Goal: Book appointment/travel/reservation

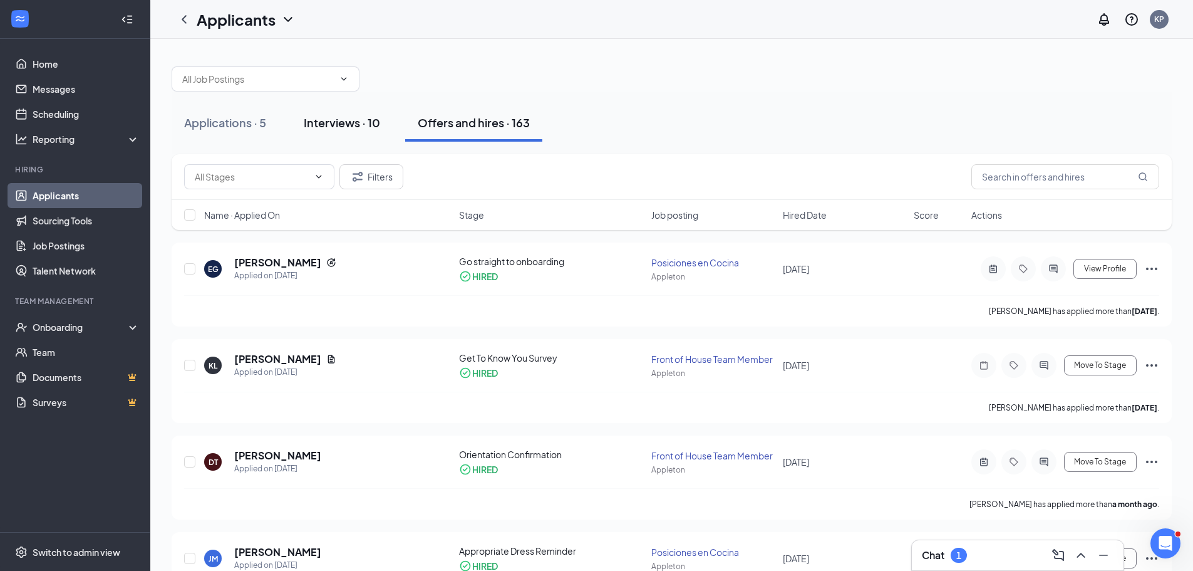
click at [374, 117] on div "Interviews · 10" at bounding box center [342, 123] width 76 height 16
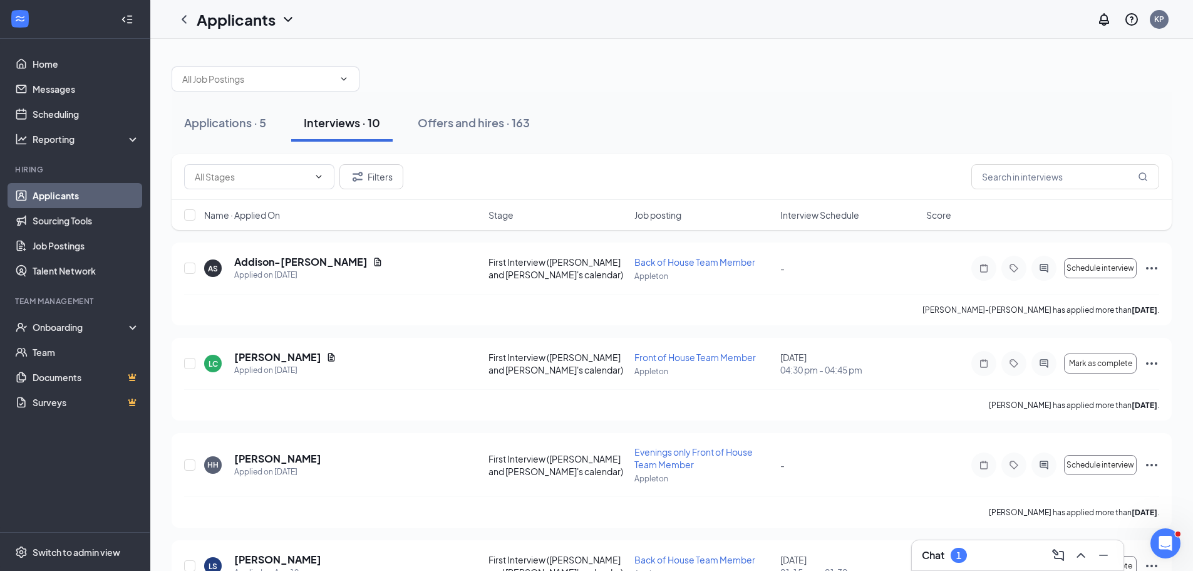
click at [831, 221] on span "Interview Schedule" at bounding box center [820, 215] width 79 height 13
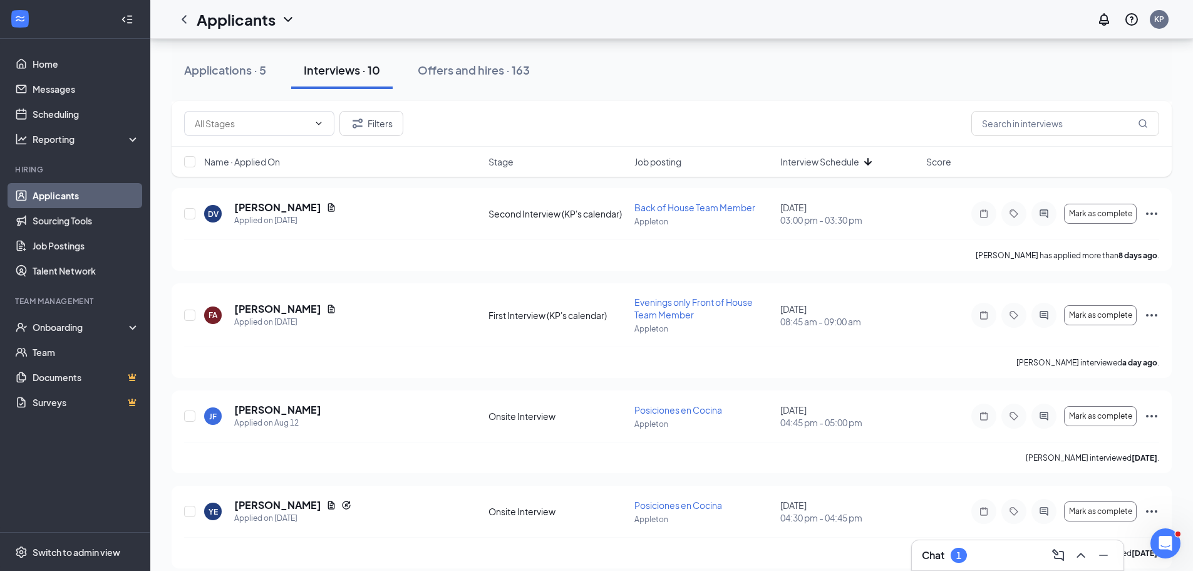
scroll to position [337, 0]
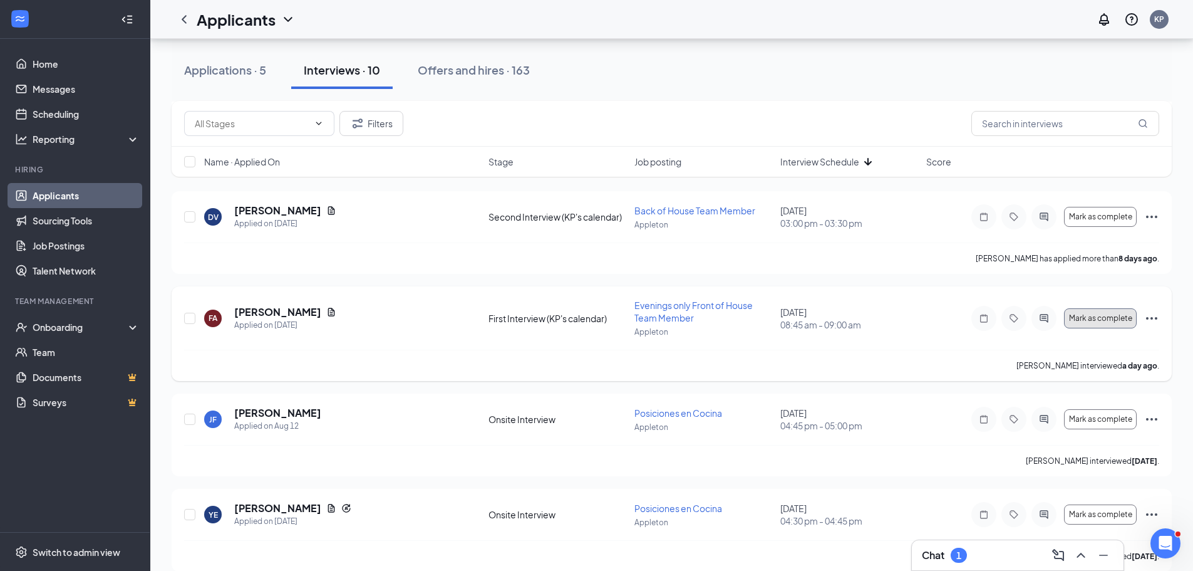
click at [1077, 321] on span "Mark as complete" at bounding box center [1100, 318] width 63 height 9
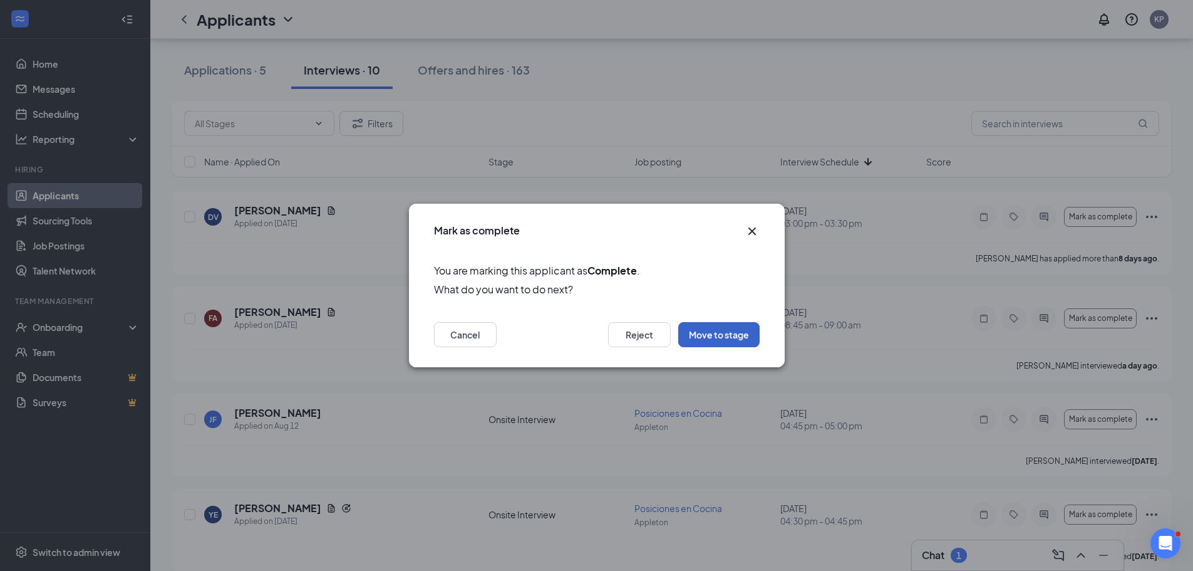
click at [716, 332] on button "Move to stage" at bounding box center [718, 334] width 81 height 25
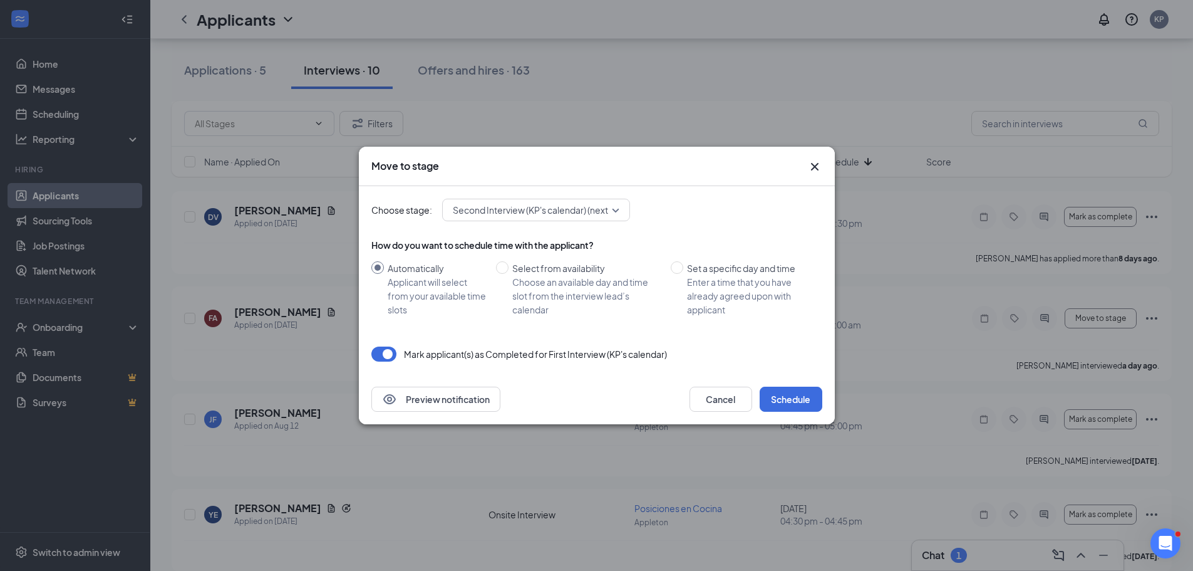
click at [534, 212] on span "Second Interview (KP's calendar) (next stage)" at bounding box center [544, 209] width 183 height 19
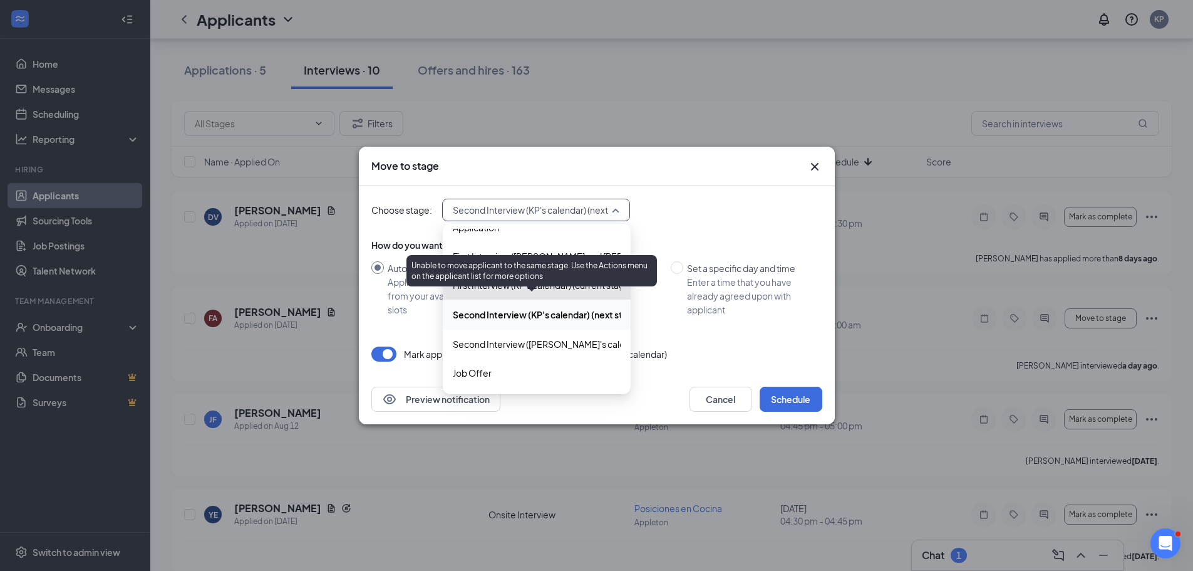
scroll to position [125, 0]
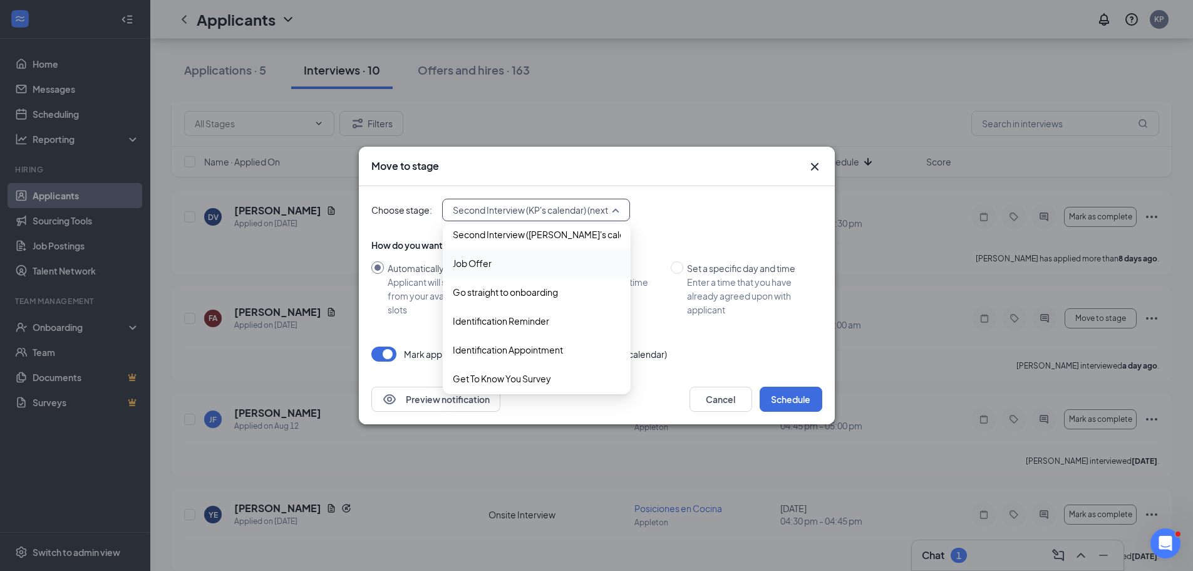
click at [510, 259] on span "Job Offer" at bounding box center [537, 263] width 168 height 14
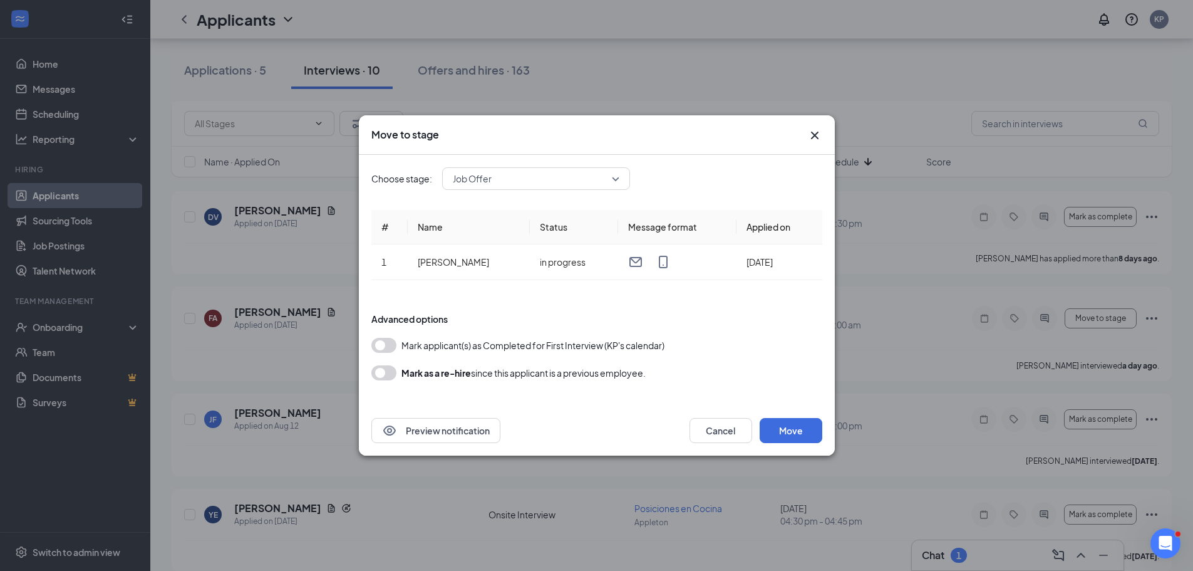
click at [386, 341] on button "button" at bounding box center [383, 345] width 25 height 15
click at [804, 421] on button "Move" at bounding box center [791, 430] width 63 height 25
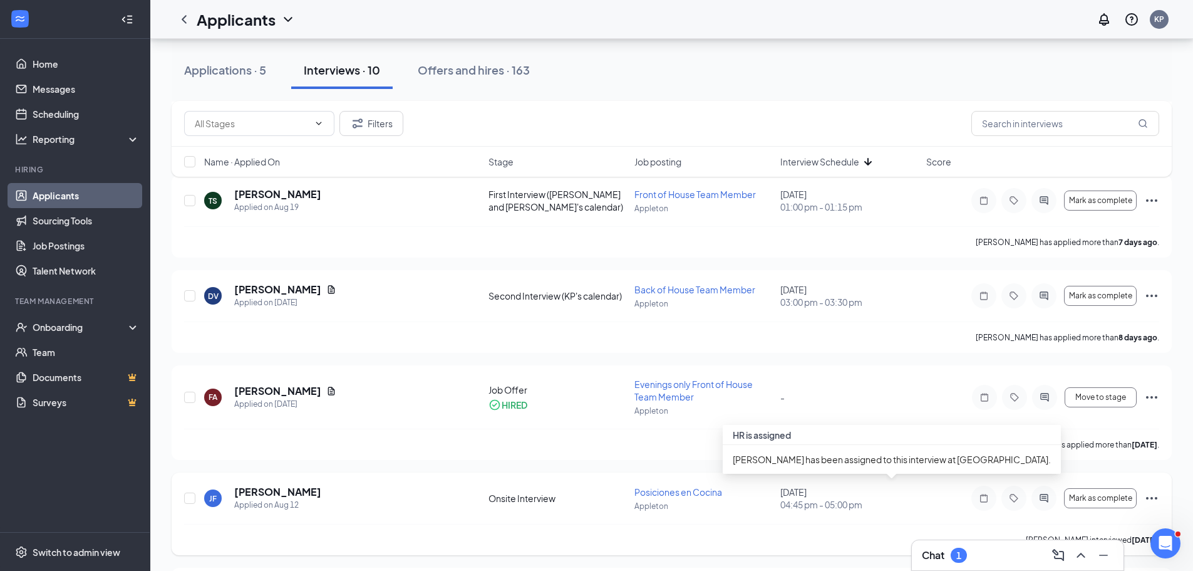
scroll to position [212, 0]
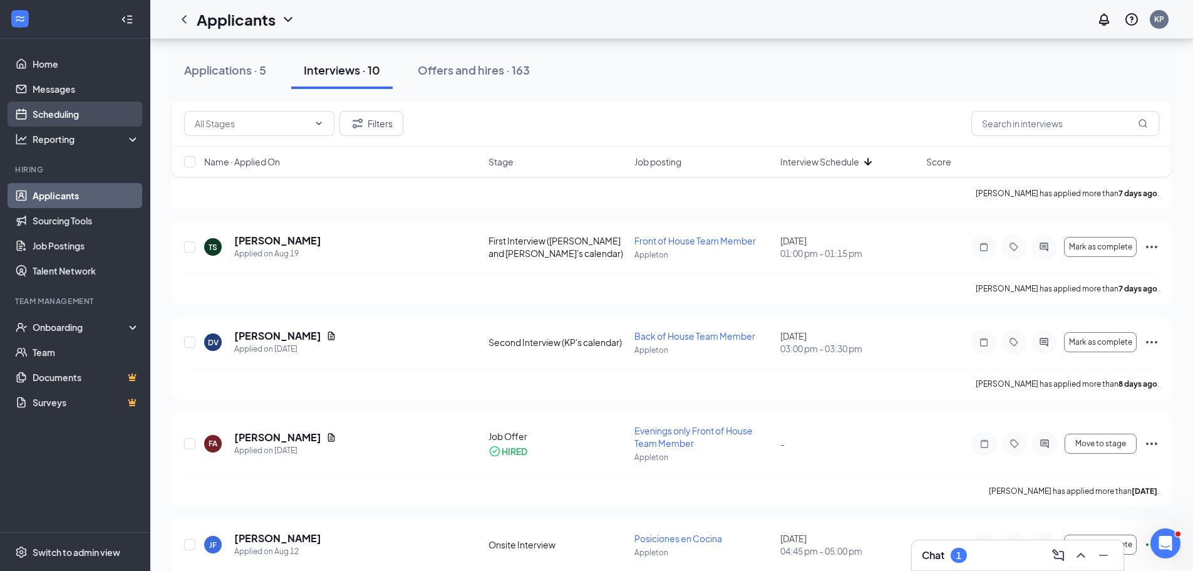
click at [74, 106] on link "Scheduling" at bounding box center [86, 113] width 107 height 25
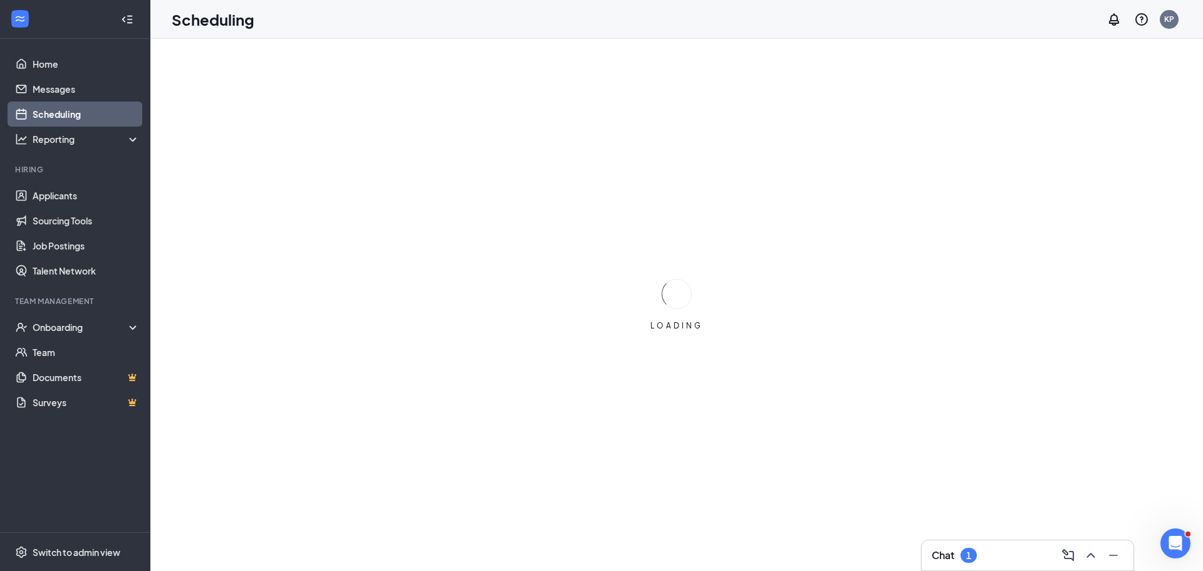
click at [1009, 551] on div "Chat 1" at bounding box center [1028, 555] width 192 height 20
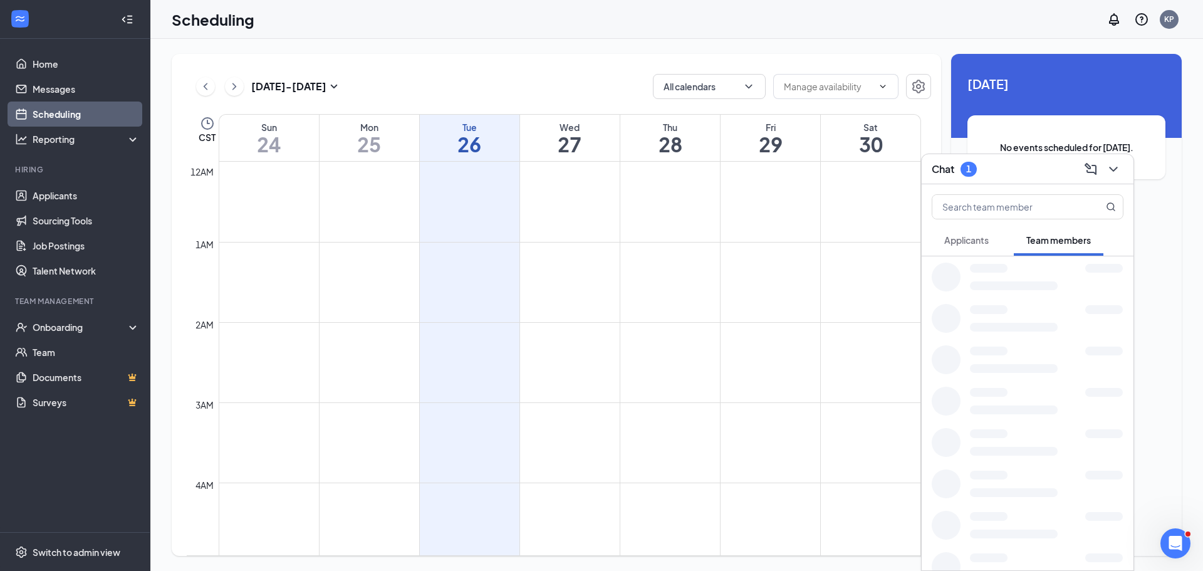
scroll to position [616, 0]
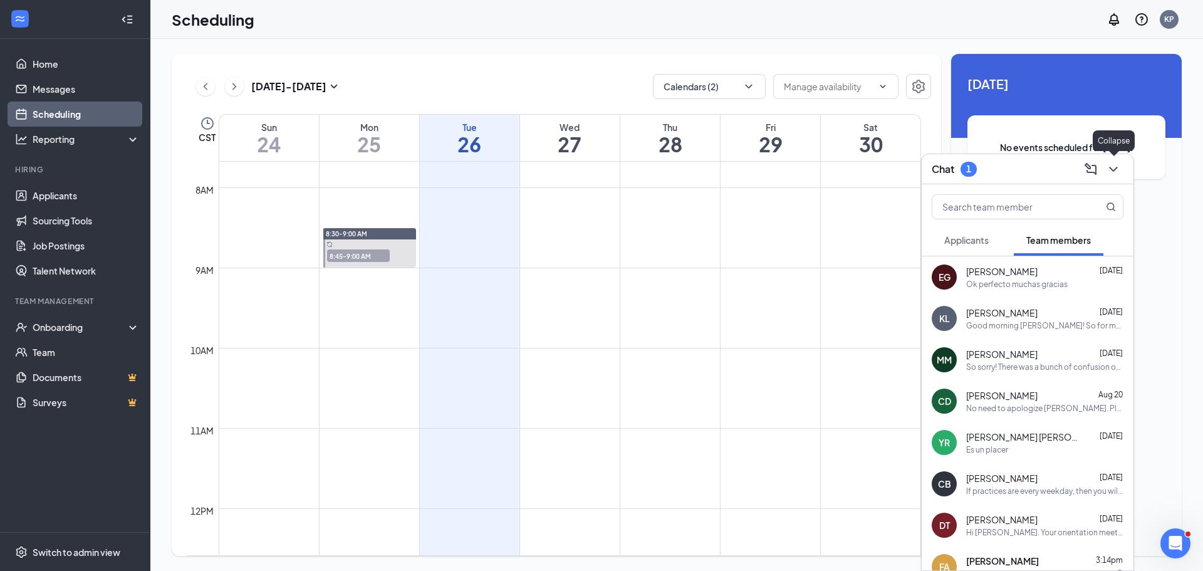
click at [1125, 170] on div "Chat 1" at bounding box center [1028, 169] width 212 height 30
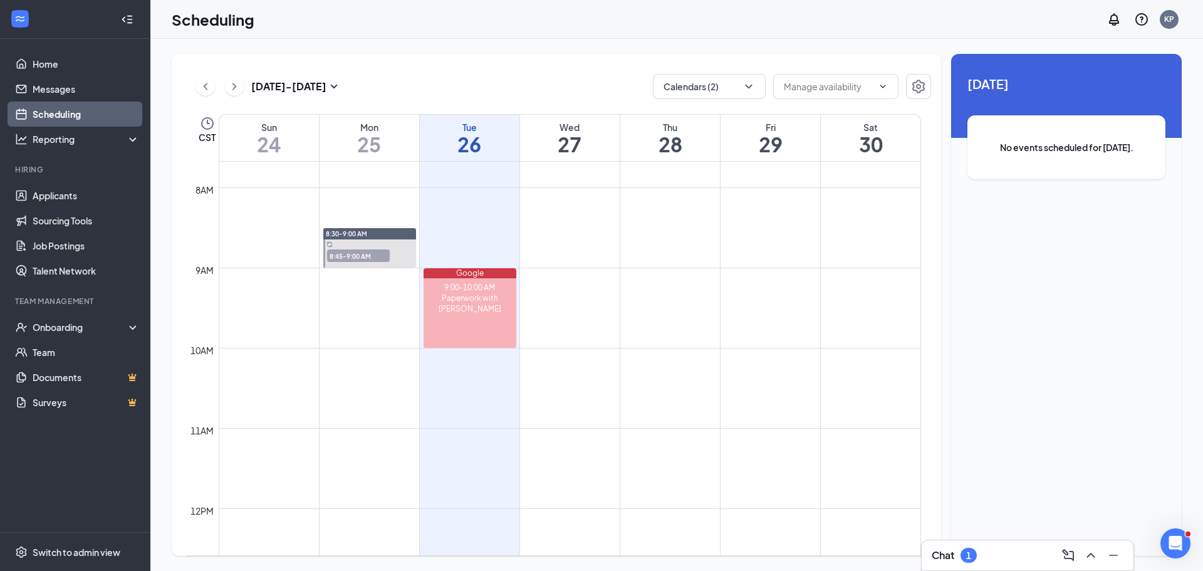
click at [323, 80] on h3 "[DATE] - [DATE]" at bounding box center [288, 87] width 75 height 14
click at [723, 85] on button "Calendars (2)" at bounding box center [709, 86] width 113 height 25
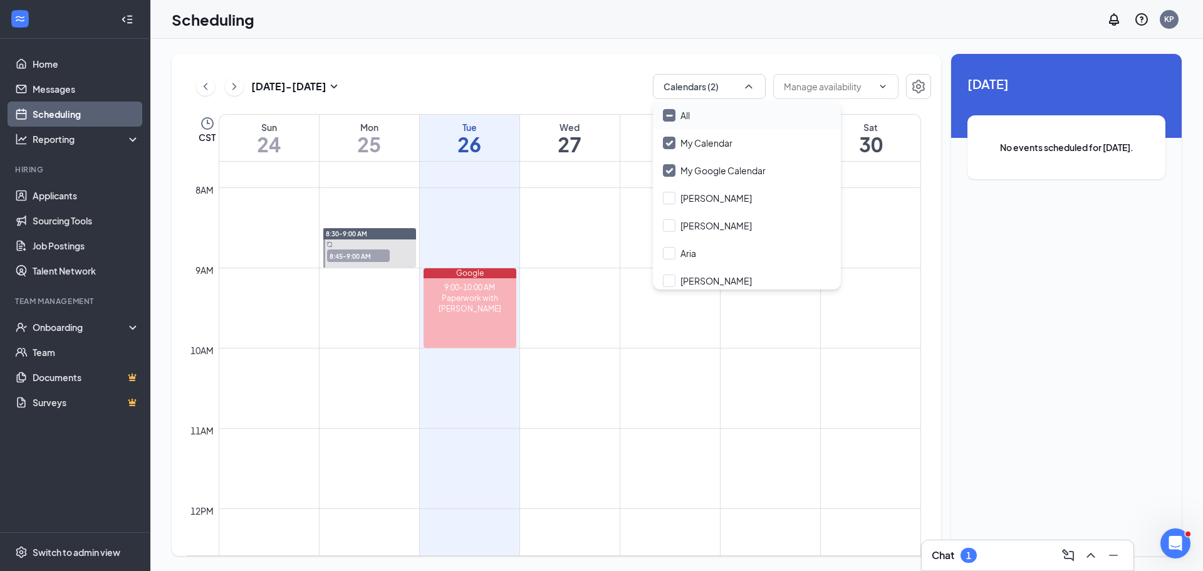
click at [668, 111] on input "All" at bounding box center [676, 115] width 27 height 13
checkbox input "true"
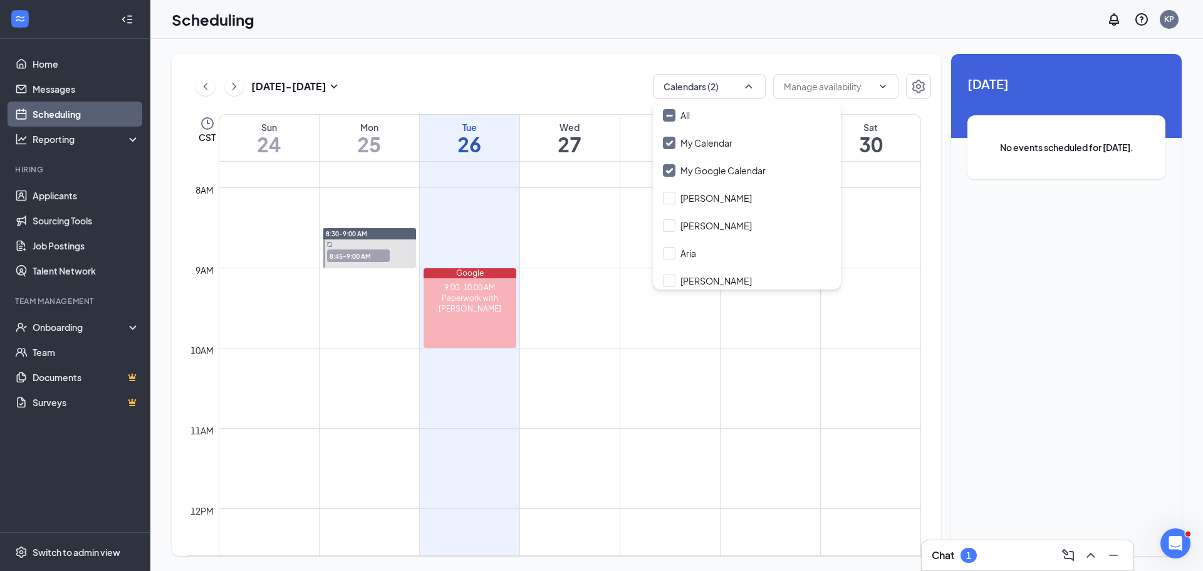
checkbox input "true"
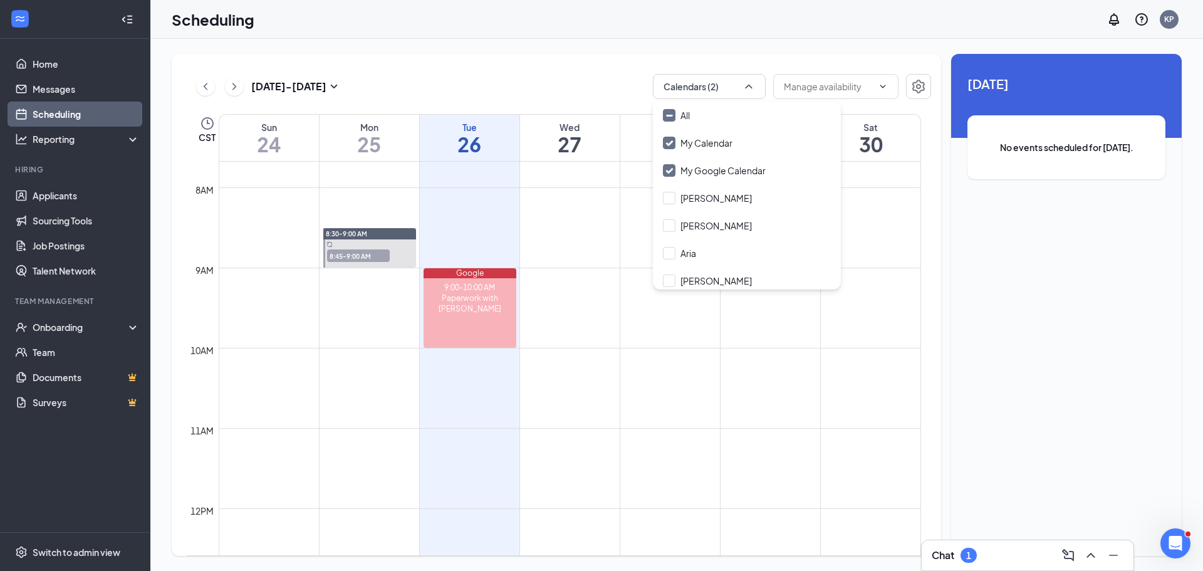
checkbox input "true"
click at [581, 66] on div "[DATE] - [DATE] All calendars CST Sun 24 Mon 25 Tue 26 Wed 27 Thu 28 Fri 29 Sat…" at bounding box center [556, 305] width 769 height 502
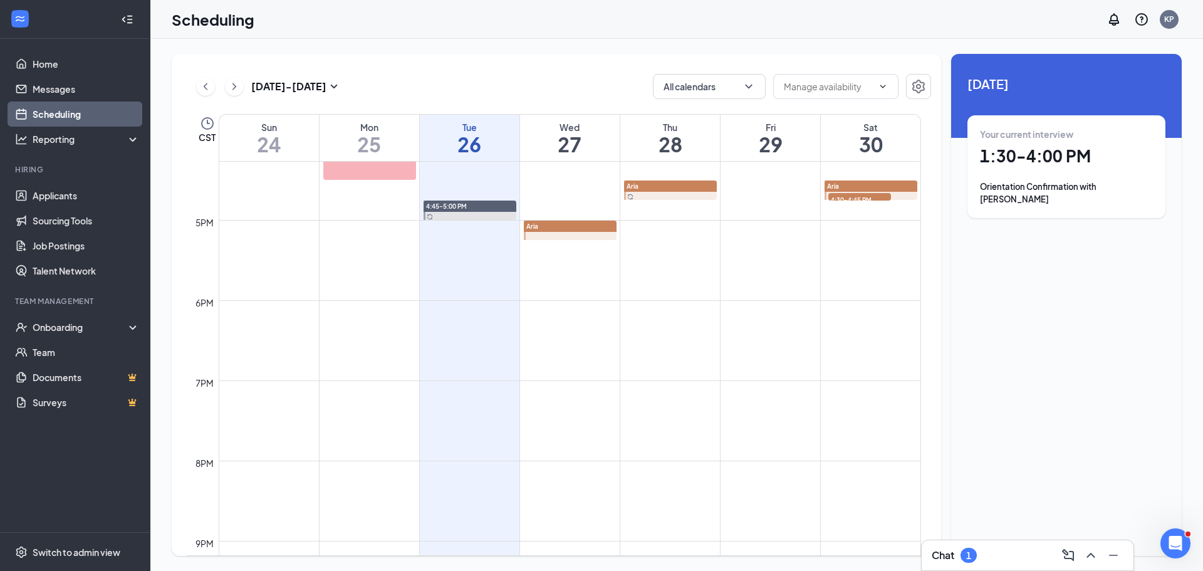
scroll to position [1242, 0]
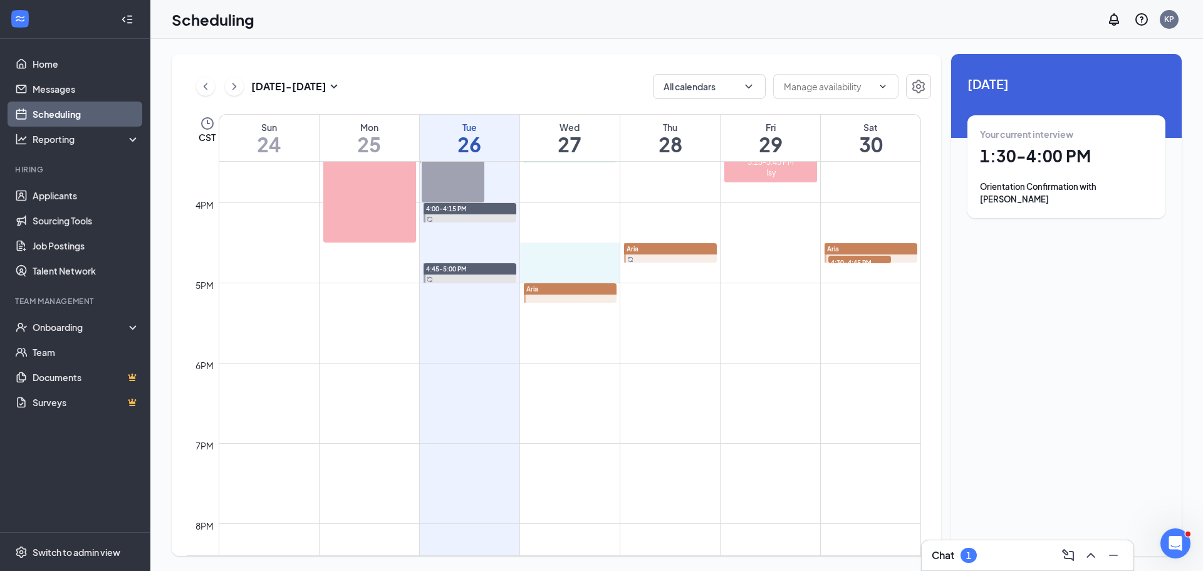
drag, startPoint x: 579, startPoint y: 248, endPoint x: 581, endPoint y: 264, distance: 15.8
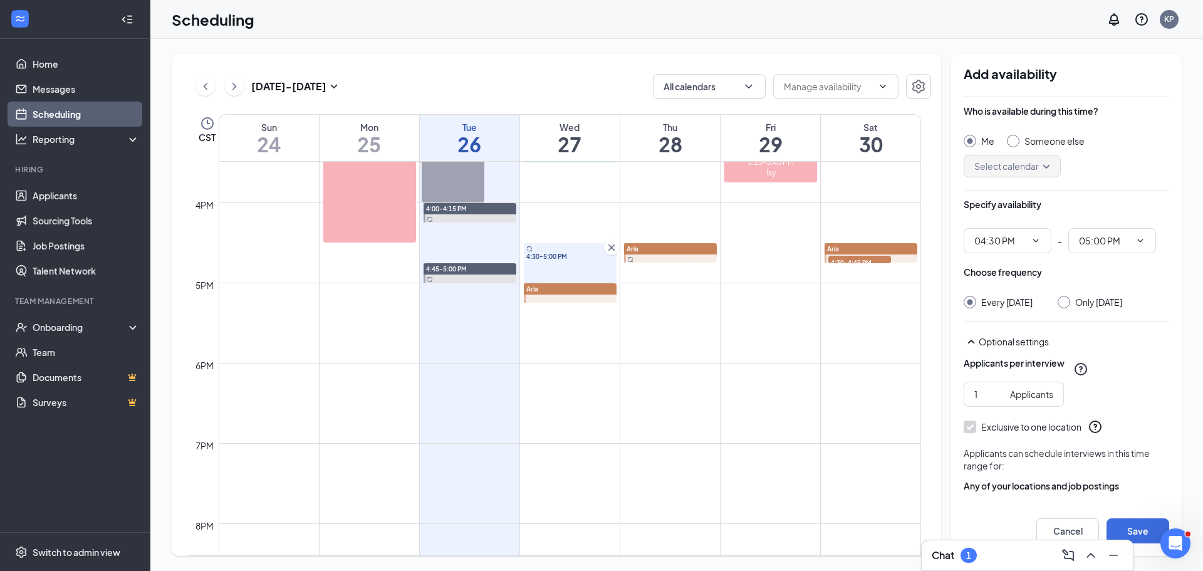
click at [1051, 147] on div "Me Someone else Select calendar" at bounding box center [1065, 156] width 205 height 43
click at [1036, 126] on div "Who is available during this time?" at bounding box center [1065, 117] width 205 height 25
click at [1037, 141] on div "Someone else" at bounding box center [1054, 141] width 60 height 13
click at [1015, 141] on input "Someone else" at bounding box center [1011, 139] width 9 height 9
radio input "false"
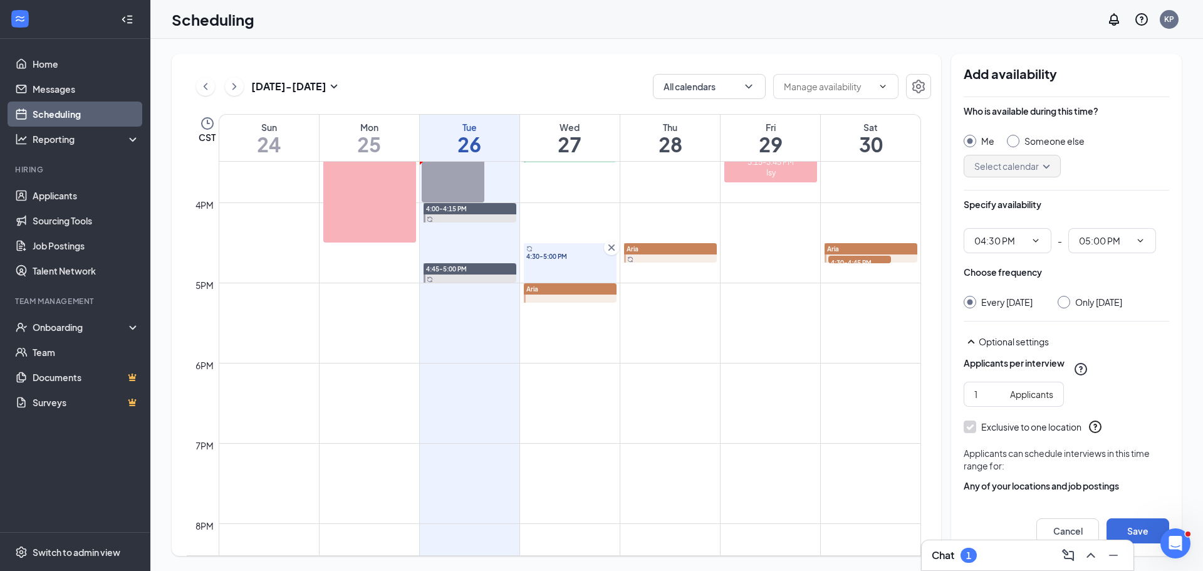
radio input "true"
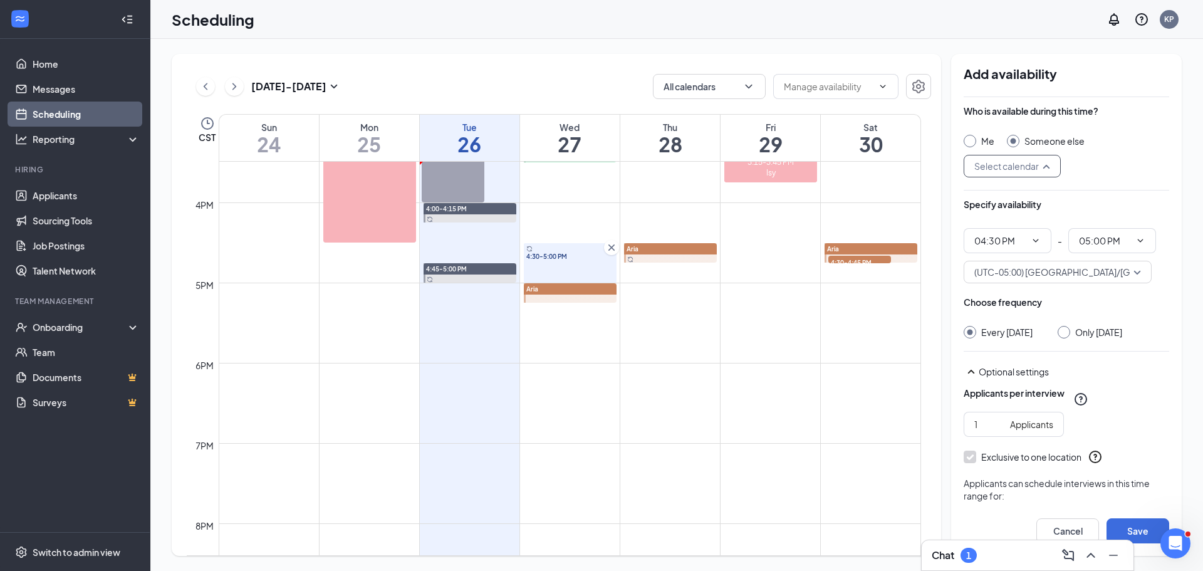
click at [1028, 169] on input "search" at bounding box center [1007, 165] width 73 height 21
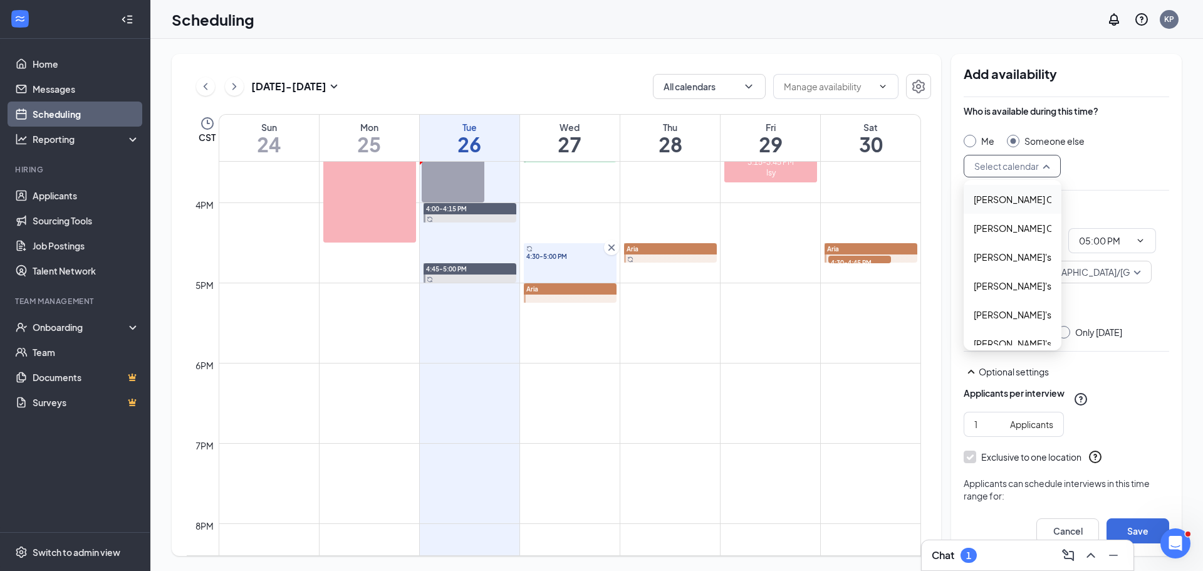
click at [1014, 197] on span "[PERSON_NAME] Calendar" at bounding box center [1028, 199] width 111 height 14
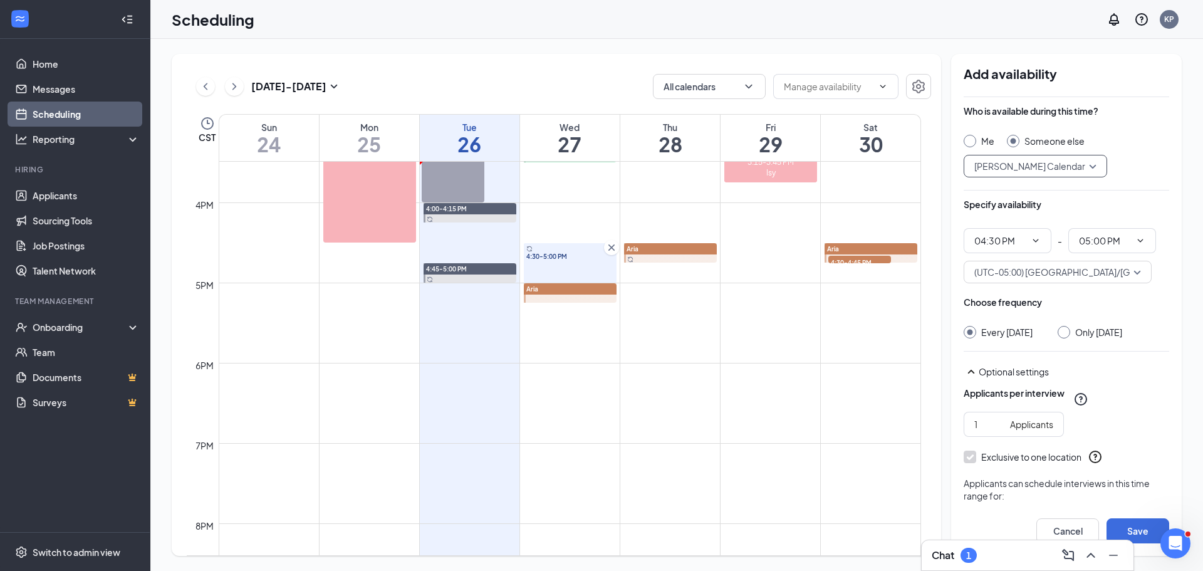
click at [1066, 329] on input "Only [DATE]" at bounding box center [1061, 330] width 9 height 9
radio input "true"
radio input "false"
click at [1129, 522] on button "Save" at bounding box center [1137, 530] width 63 height 25
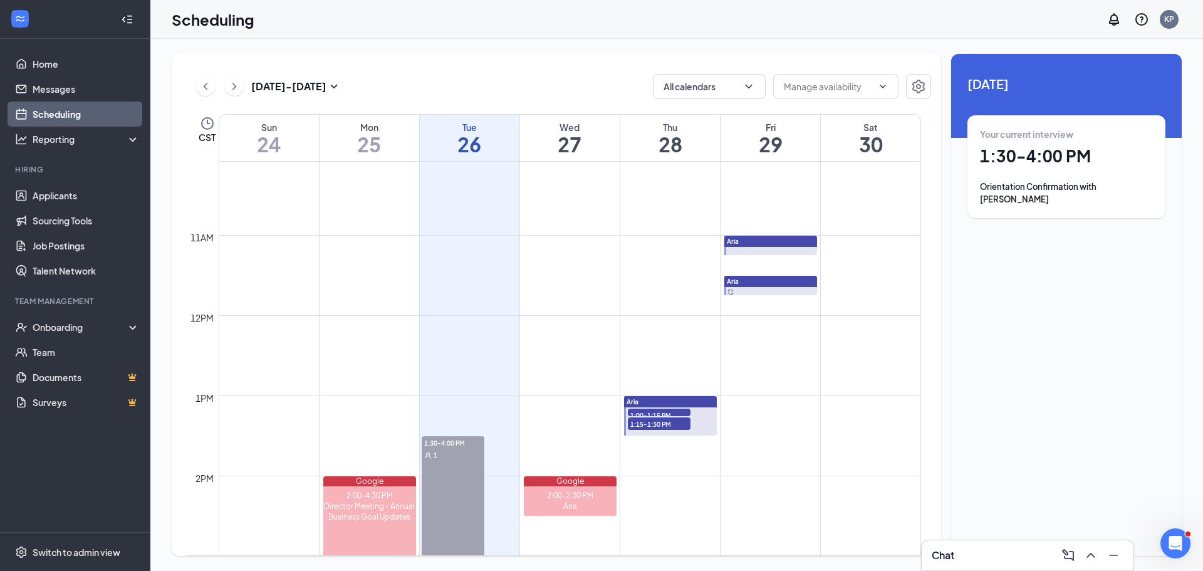
scroll to position [804, 0]
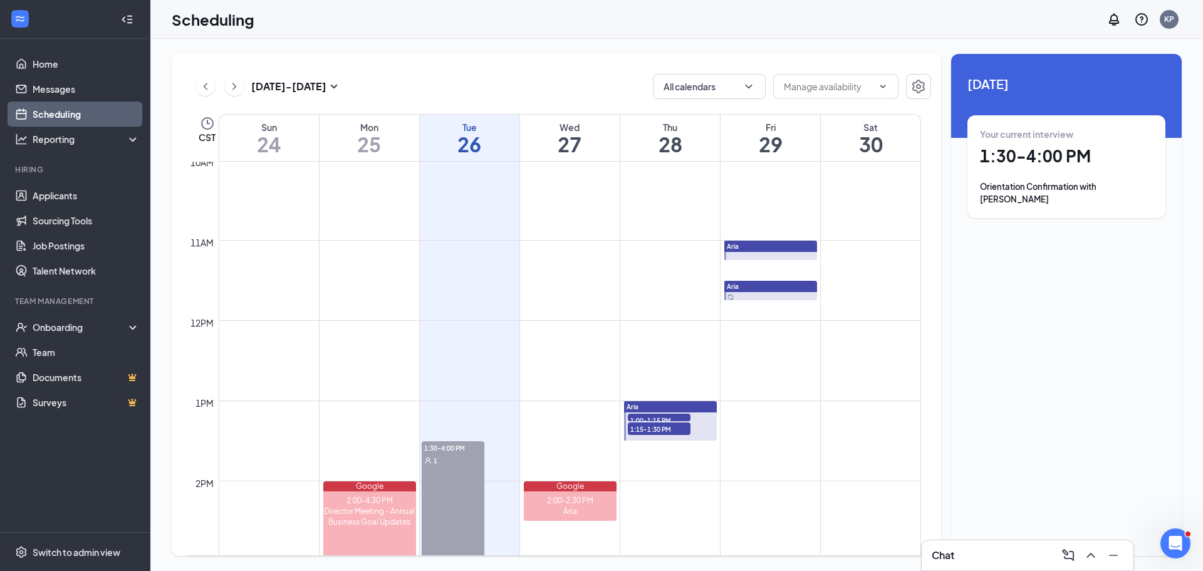
click at [656, 423] on span "1:15-1:30 PM" at bounding box center [659, 428] width 63 height 13
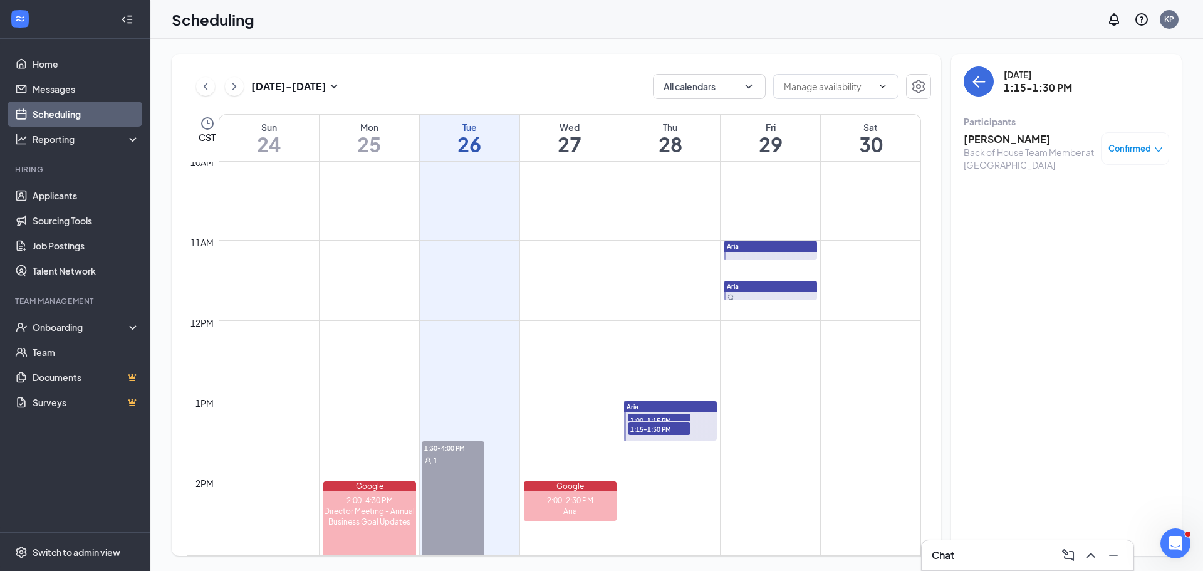
click at [655, 418] on span "1:00-1:15 PM" at bounding box center [659, 419] width 63 height 13
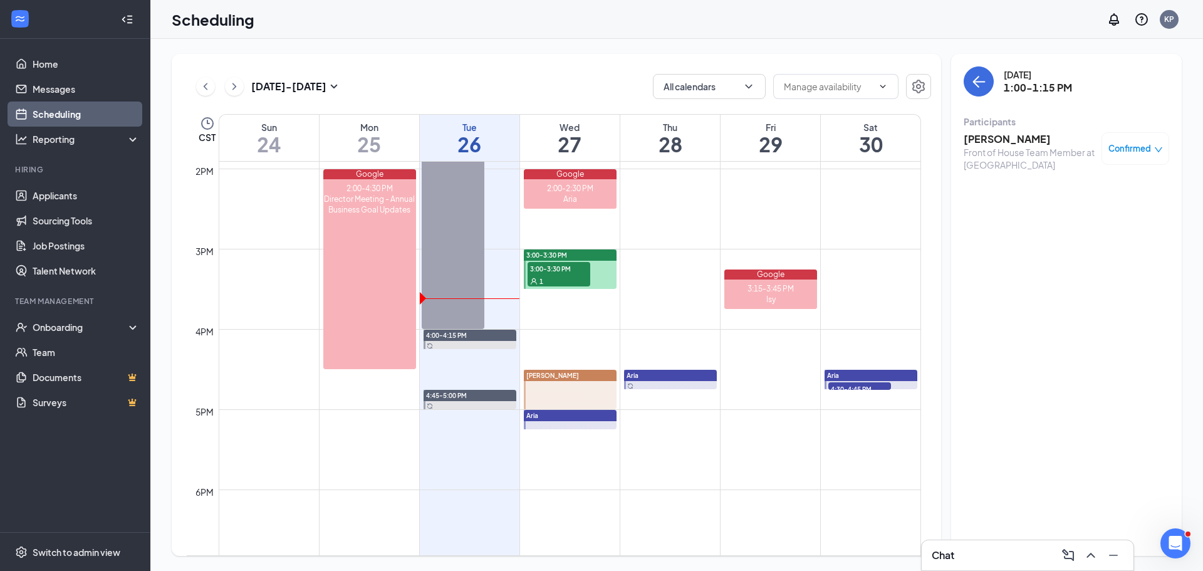
scroll to position [1117, 0]
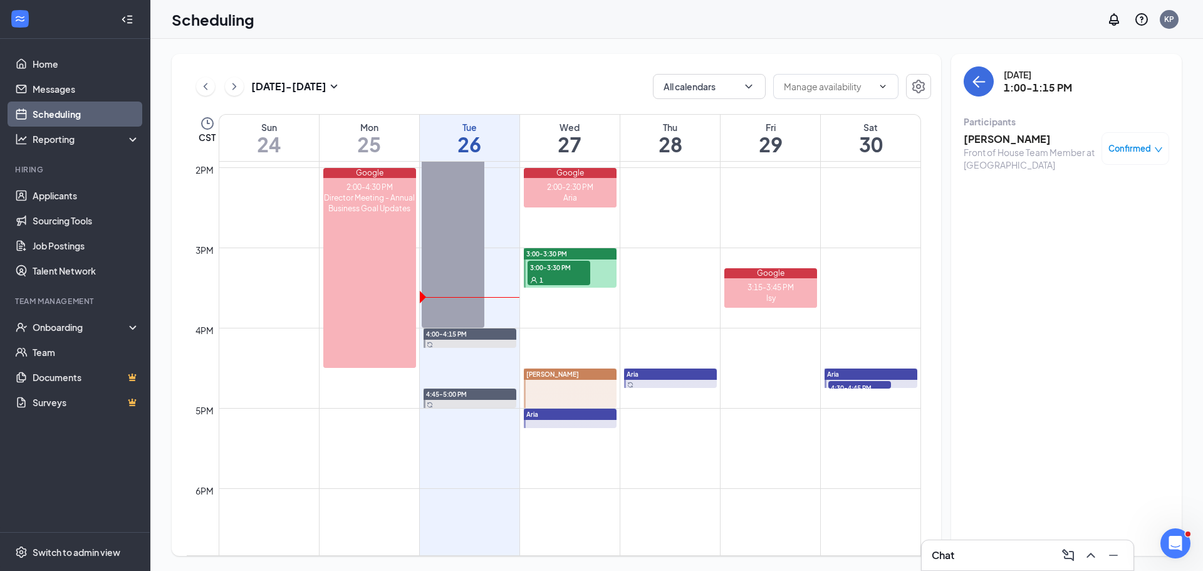
click at [846, 376] on div "Aria" at bounding box center [870, 373] width 93 height 11
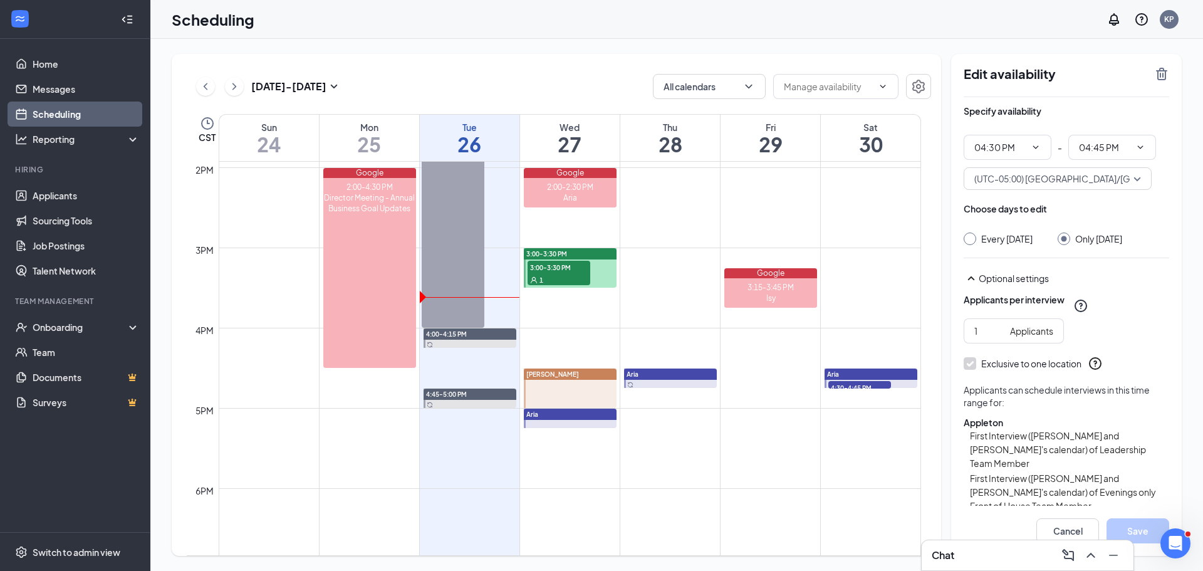
click at [851, 382] on span "4:30-4:45 PM" at bounding box center [859, 387] width 63 height 13
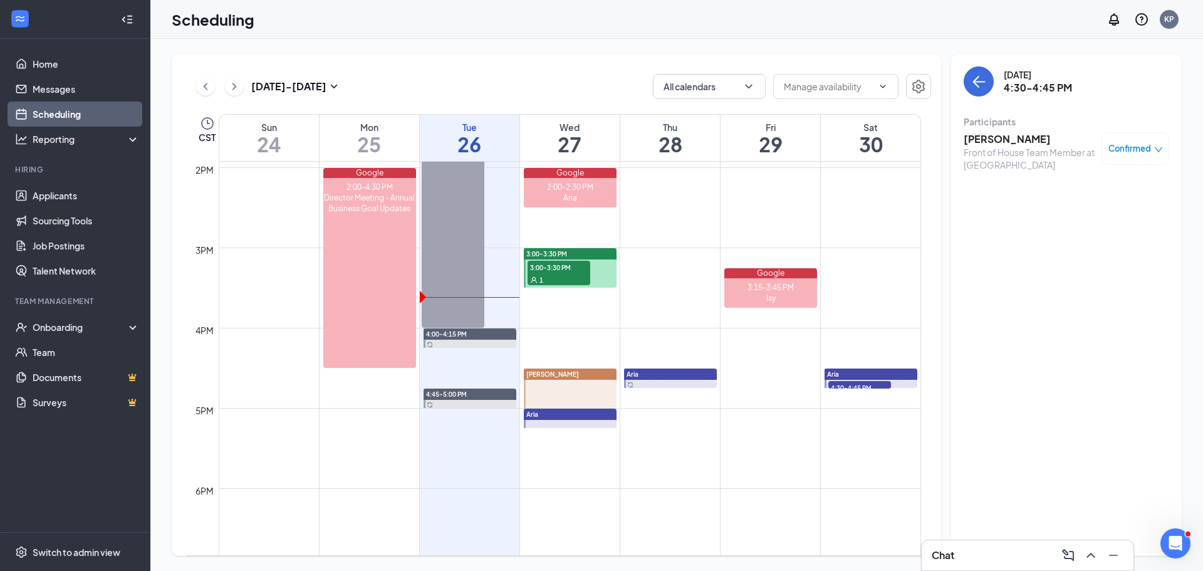
click at [844, 378] on div "Aria" at bounding box center [870, 373] width 93 height 11
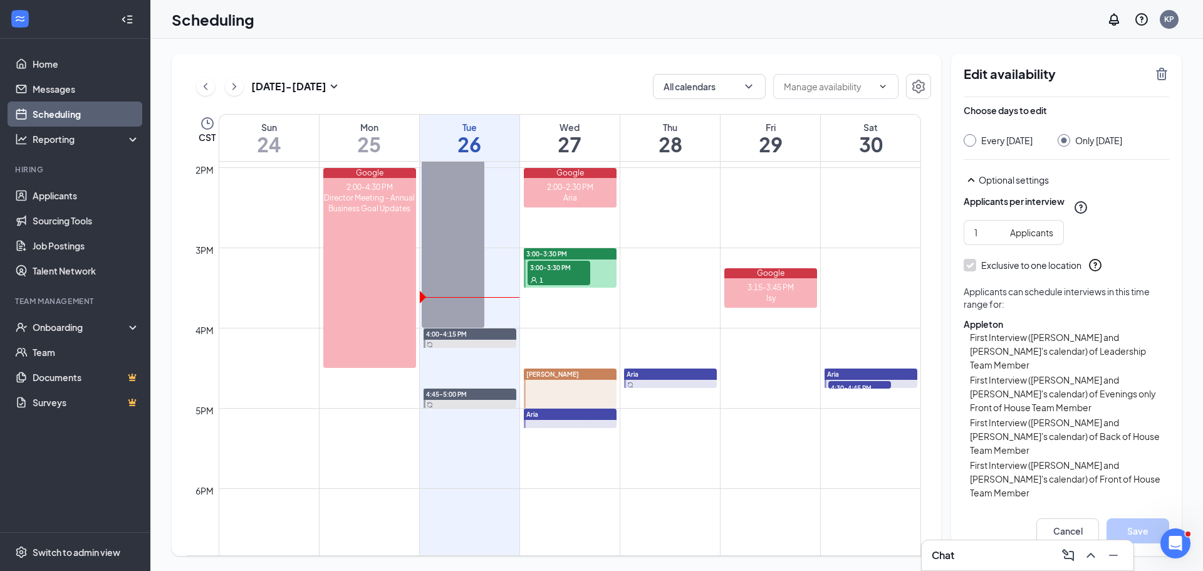
scroll to position [102, 0]
click at [872, 382] on span "4:30-4:45 PM" at bounding box center [859, 387] width 63 height 13
